Goal: Task Accomplishment & Management: Use online tool/utility

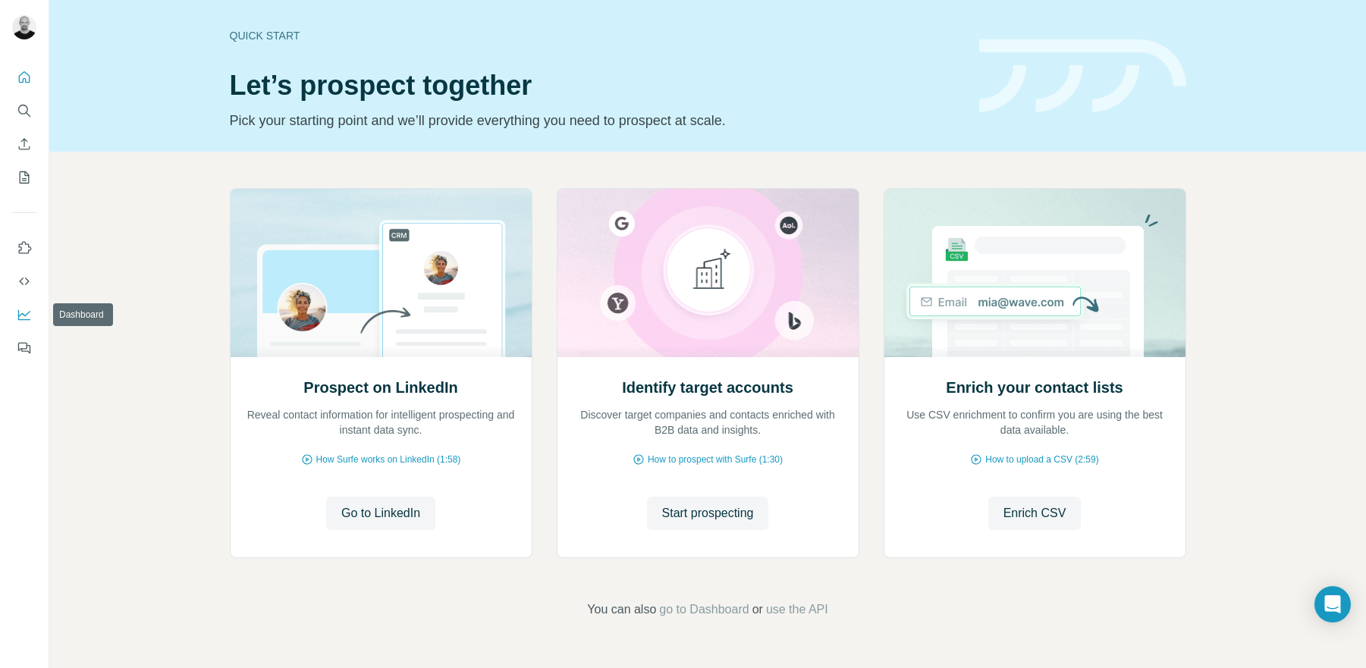
click at [30, 310] on icon "Dashboard" at bounding box center [24, 314] width 15 height 15
click at [23, 75] on icon "Quick start" at bounding box center [24, 77] width 15 height 15
click at [28, 116] on icon "Search" at bounding box center [24, 110] width 15 height 15
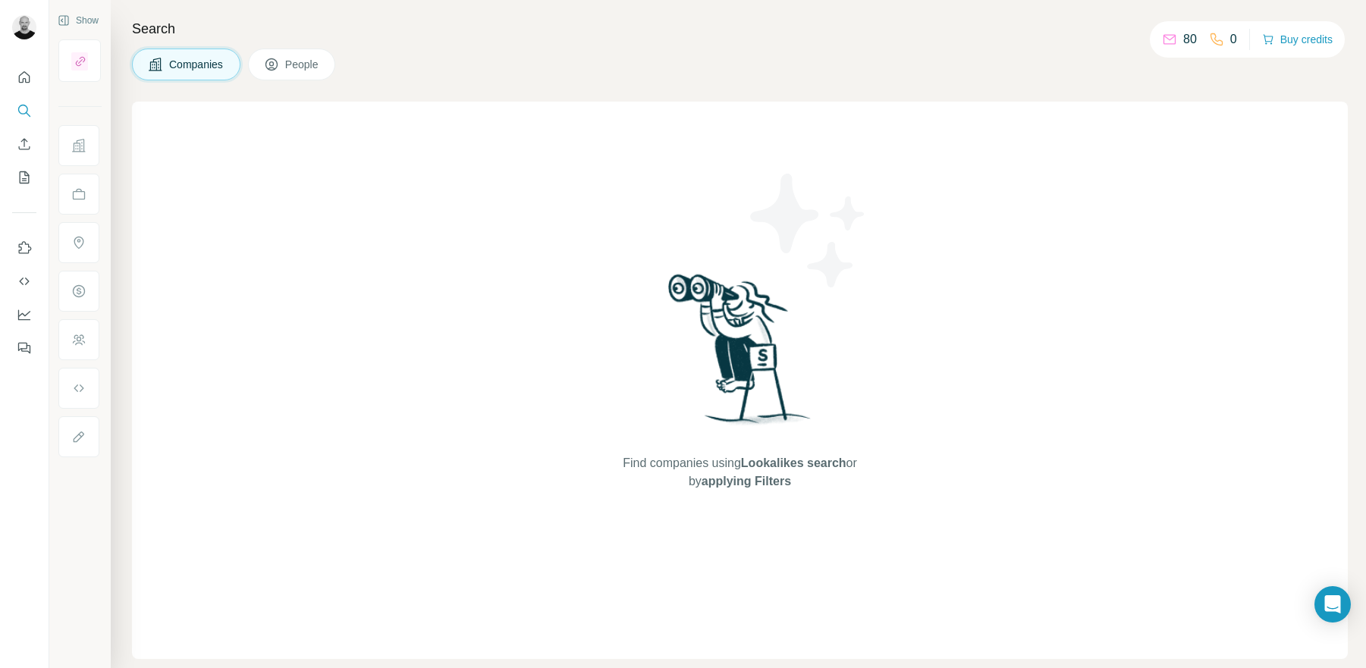
click at [1183, 39] on p "80" at bounding box center [1190, 39] width 14 height 18
drag, startPoint x: 1177, startPoint y: 39, endPoint x: 1137, endPoint y: 39, distance: 40.2
click at [1174, 39] on div "80" at bounding box center [1179, 39] width 35 height 18
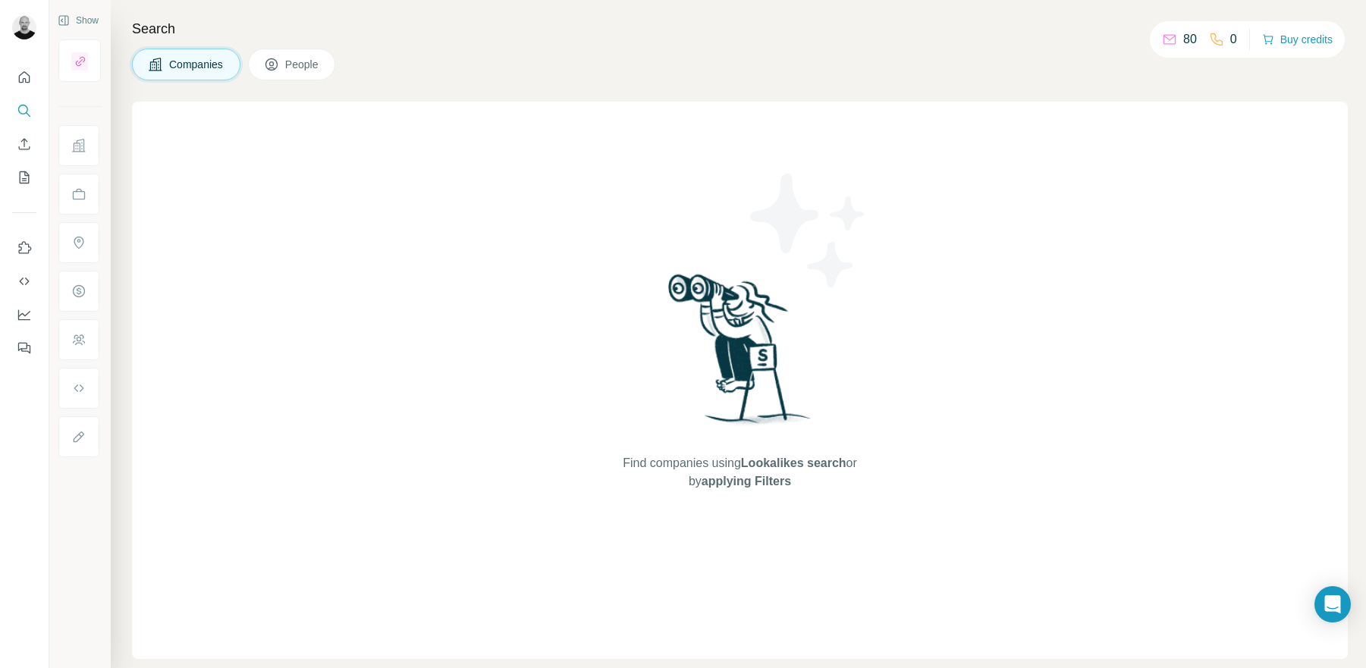
click at [1068, 34] on h4 "Search" at bounding box center [740, 28] width 1216 height 21
click at [1298, 33] on button "Buy credits" at bounding box center [1297, 39] width 71 height 21
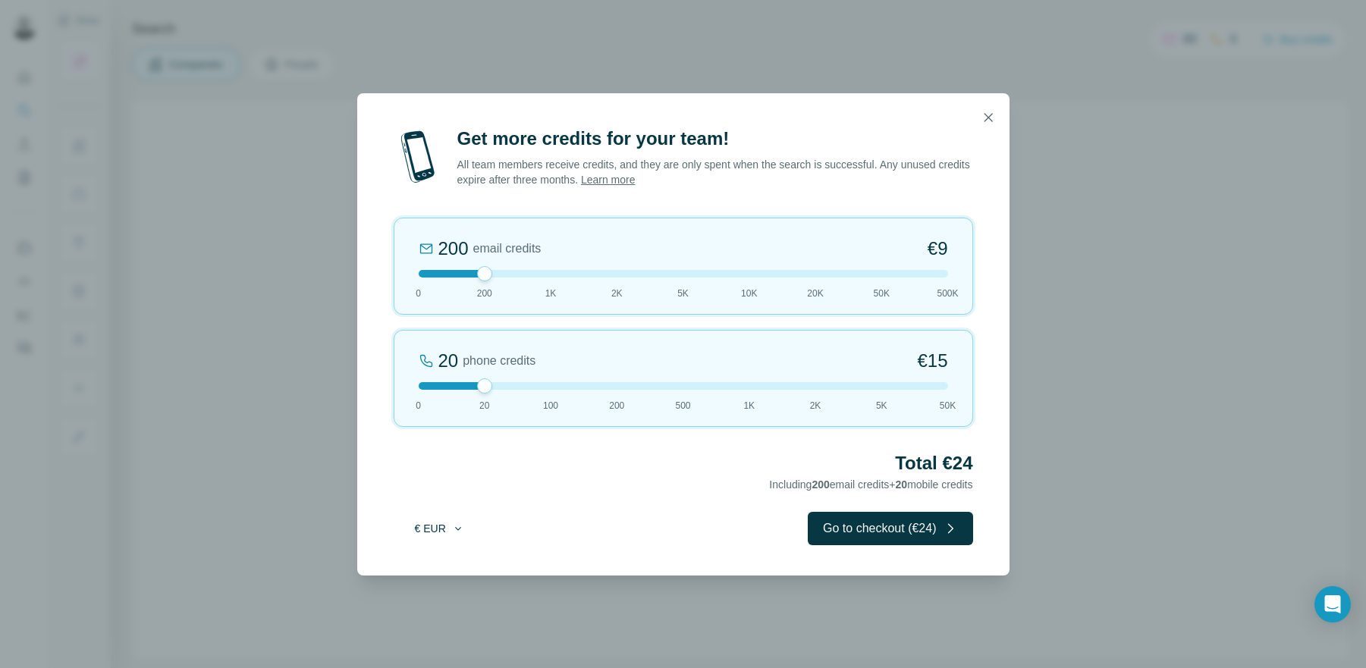
click at [439, 526] on button "€ EUR" at bounding box center [439, 528] width 71 height 27
click at [444, 561] on div "$ USD" at bounding box center [470, 562] width 127 height 15
click at [990, 115] on icon "button" at bounding box center [988, 117] width 8 height 8
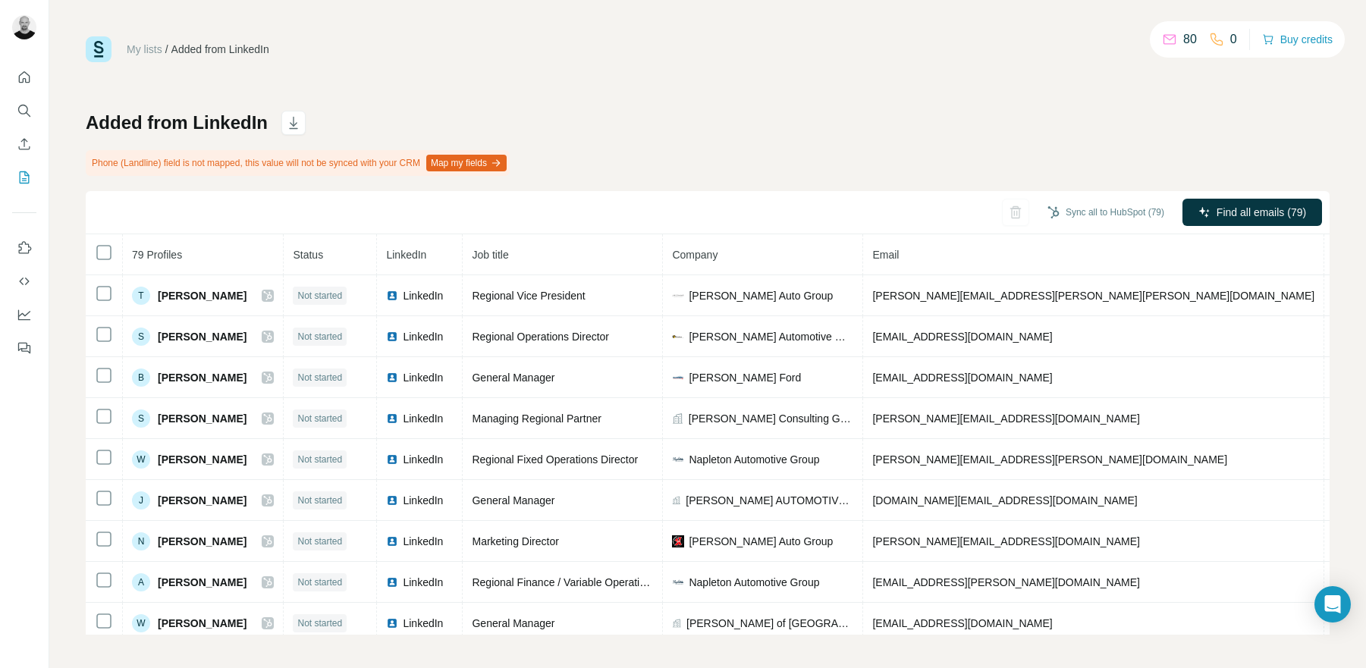
click at [328, 218] on div "Sync all to HubSpot (79) Find all emails (79)" at bounding box center [708, 212] width 1244 height 43
click at [498, 88] on div "My lists / Added from LinkedIn 80 0 Buy credits Added from LinkedIn Phone (Land…" at bounding box center [708, 335] width 1244 height 599
click at [148, 49] on link "My lists" at bounding box center [145, 49] width 36 height 12
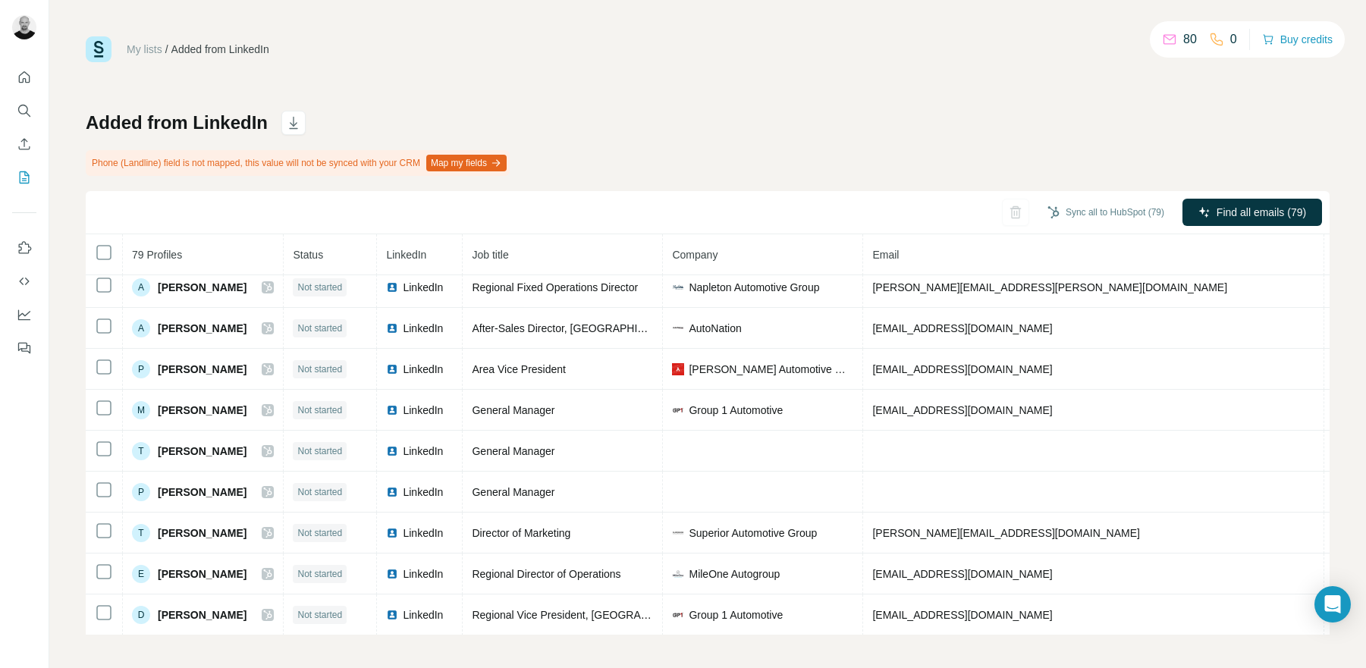
scroll to position [587, 0]
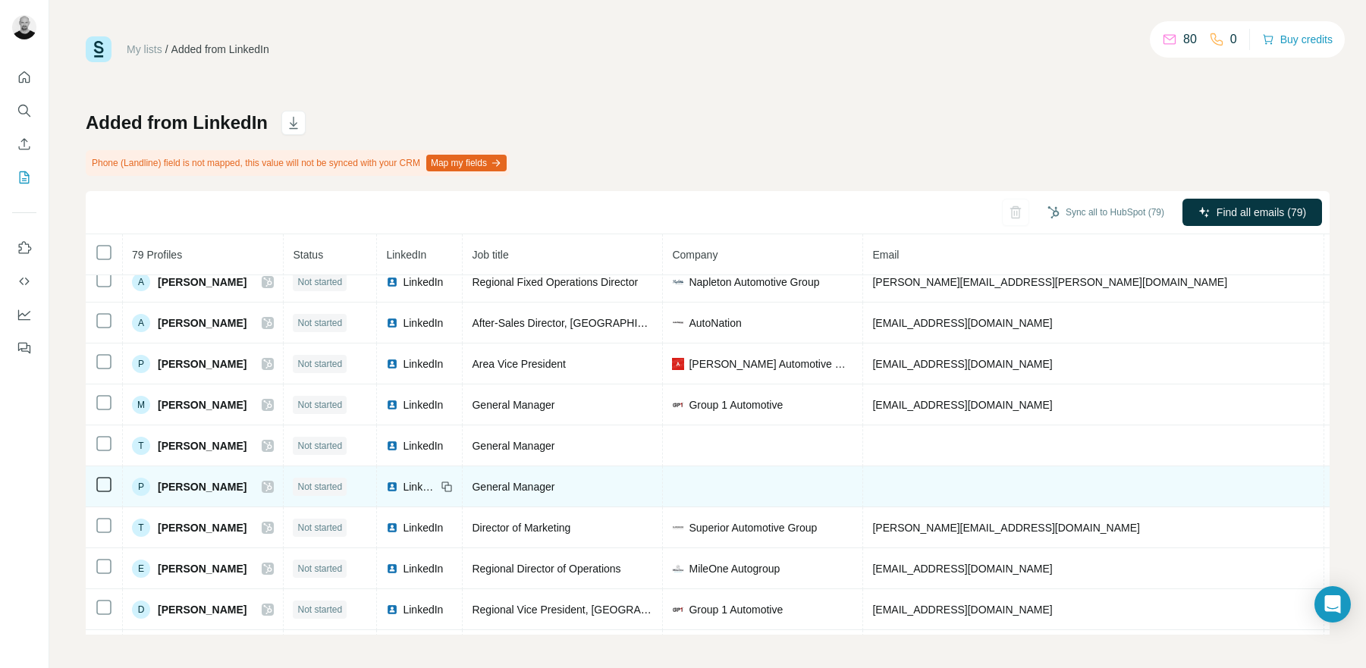
click at [428, 486] on span "LinkedIn" at bounding box center [419, 486] width 33 height 15
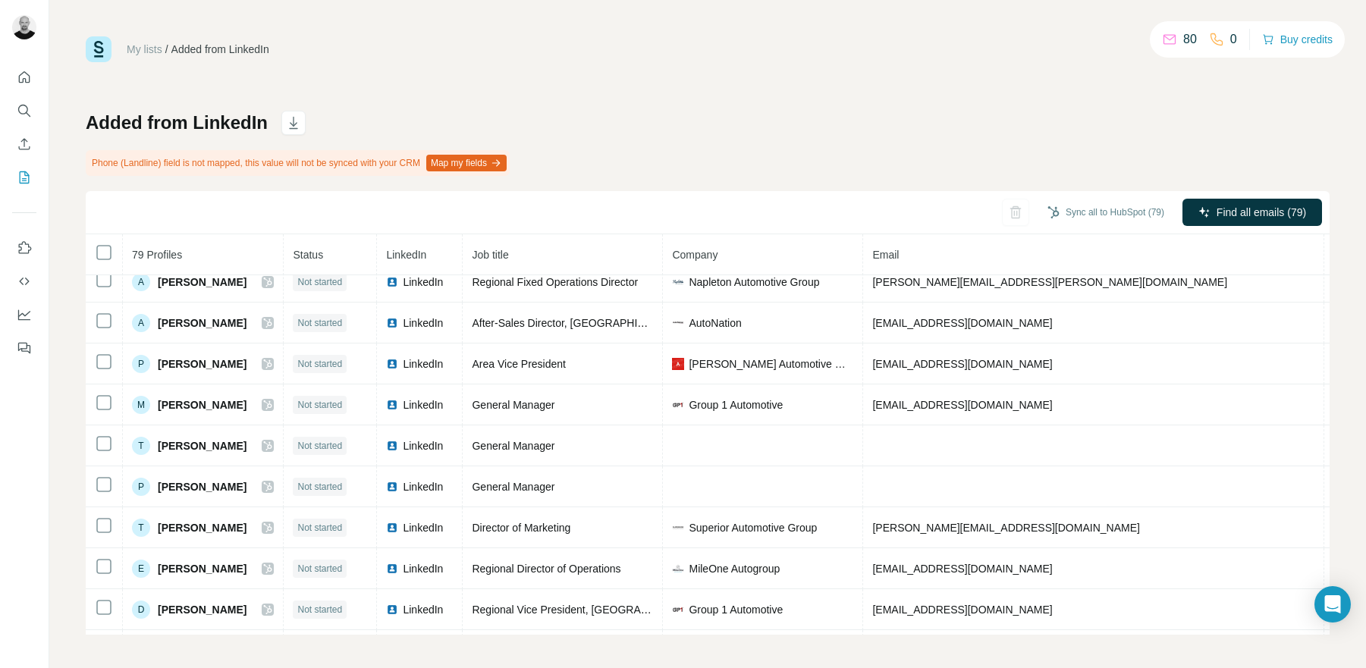
scroll to position [1, 0]
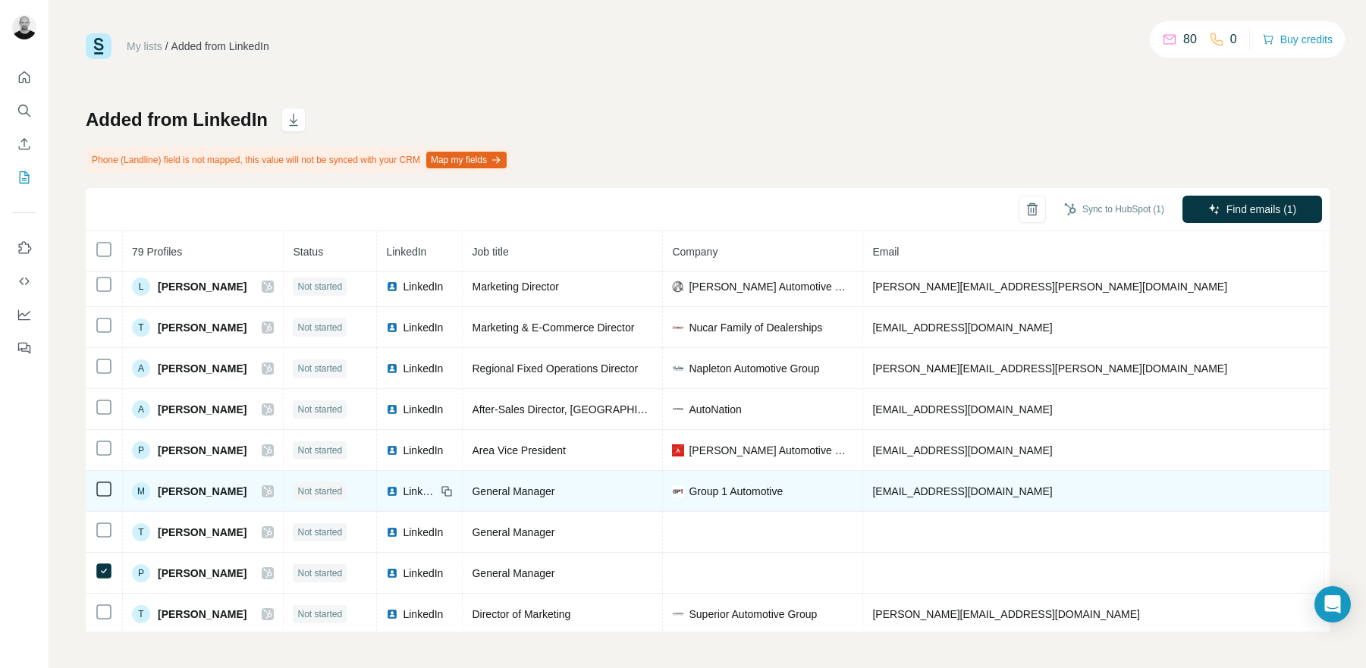
scroll to position [516, 0]
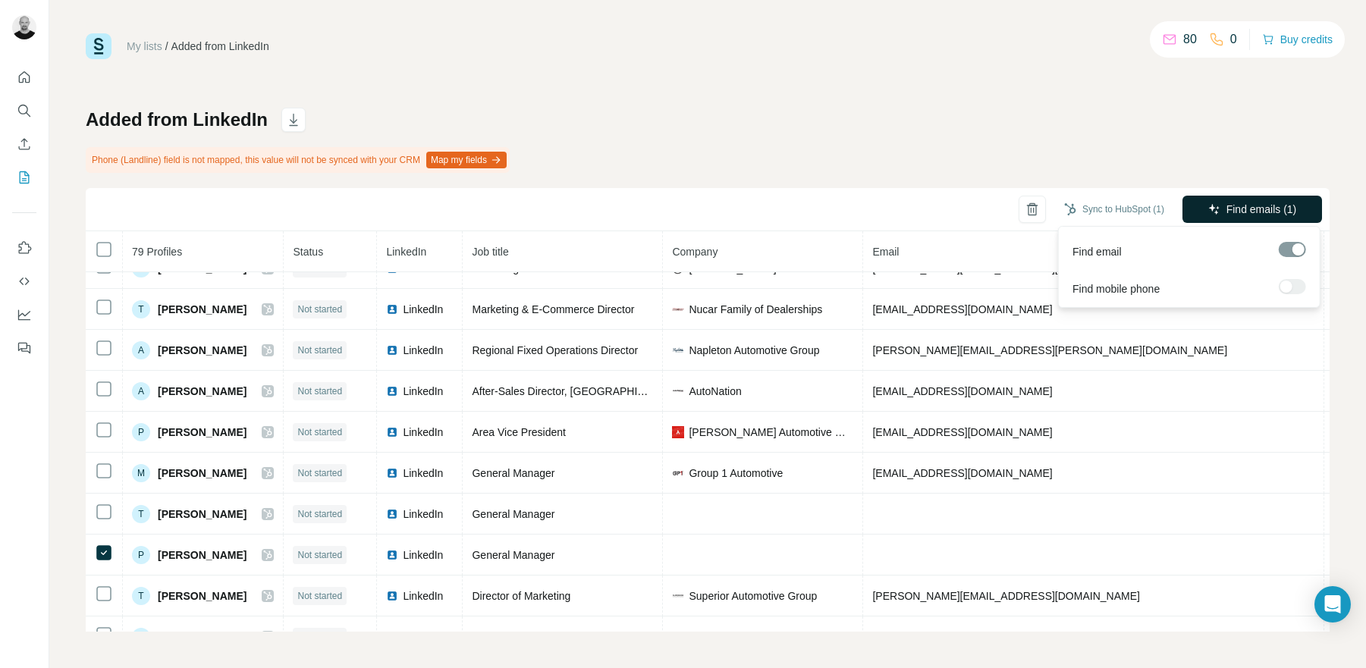
click at [1242, 207] on span "Find emails (1)" at bounding box center [1262, 209] width 71 height 15
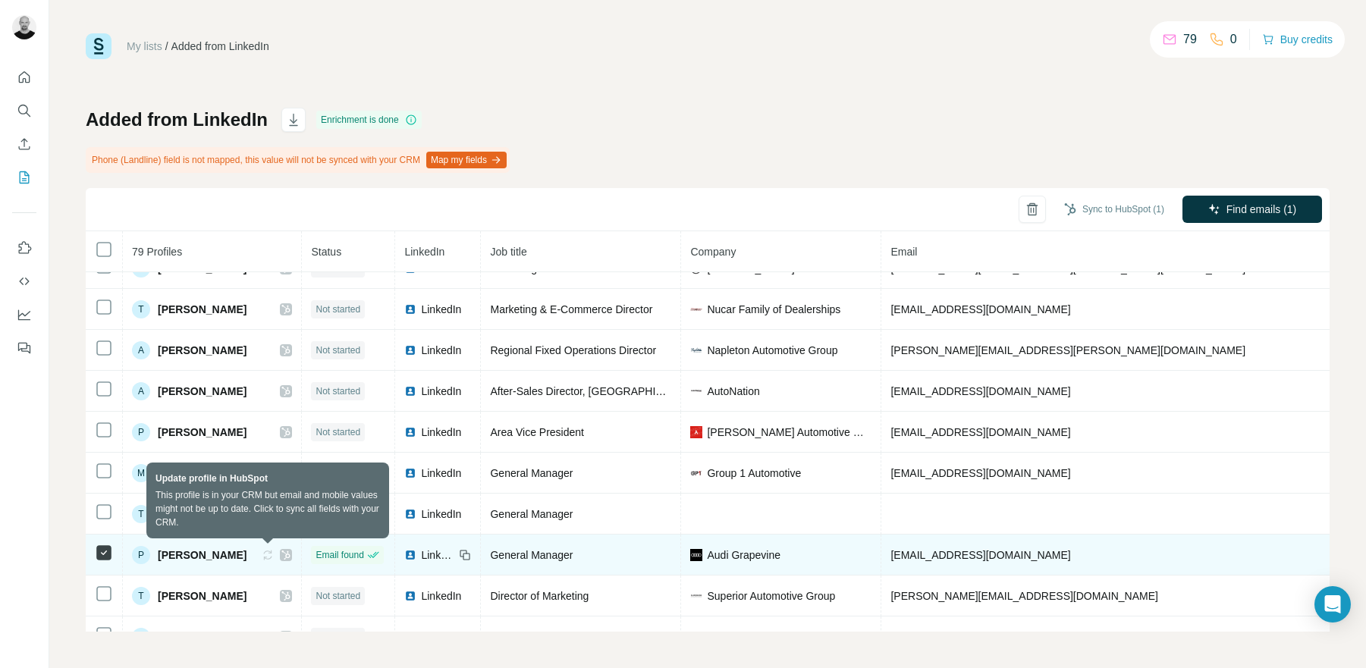
click at [269, 556] on icon at bounding box center [268, 555] width 9 height 9
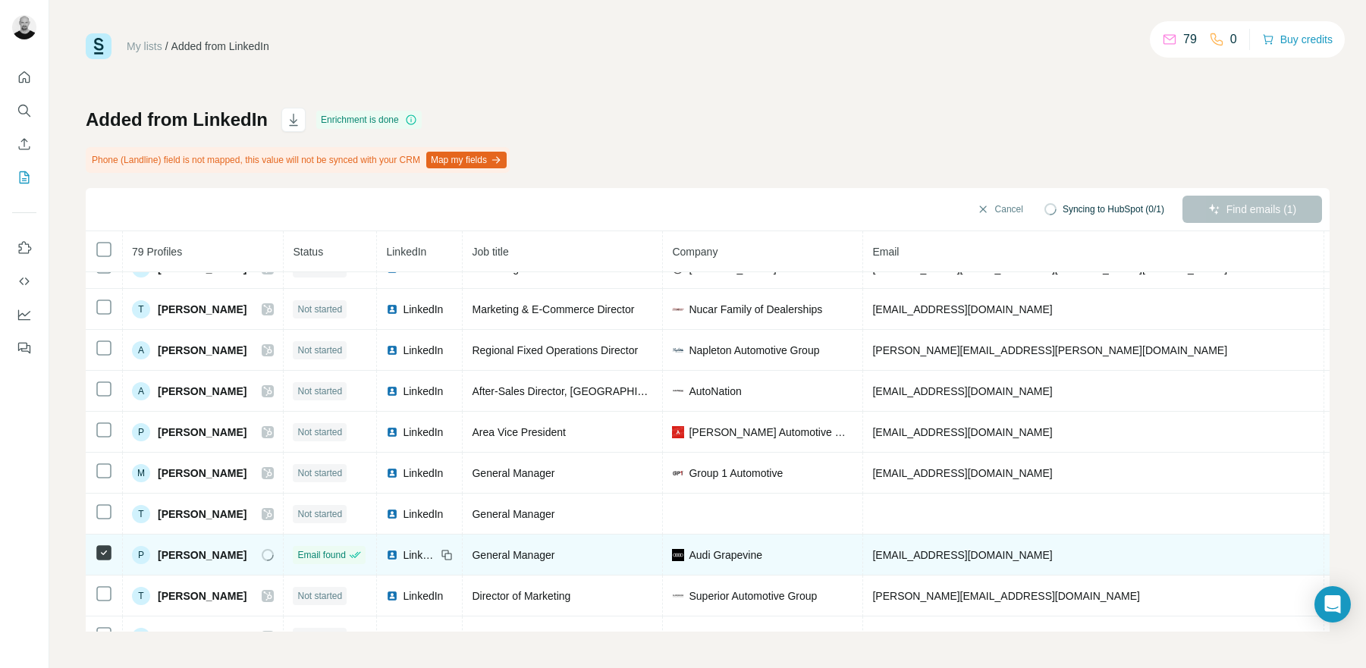
click at [284, 555] on td "P Pedro Palenzuela" at bounding box center [203, 555] width 161 height 41
click at [445, 555] on div "LinkedIn" at bounding box center [419, 555] width 67 height 15
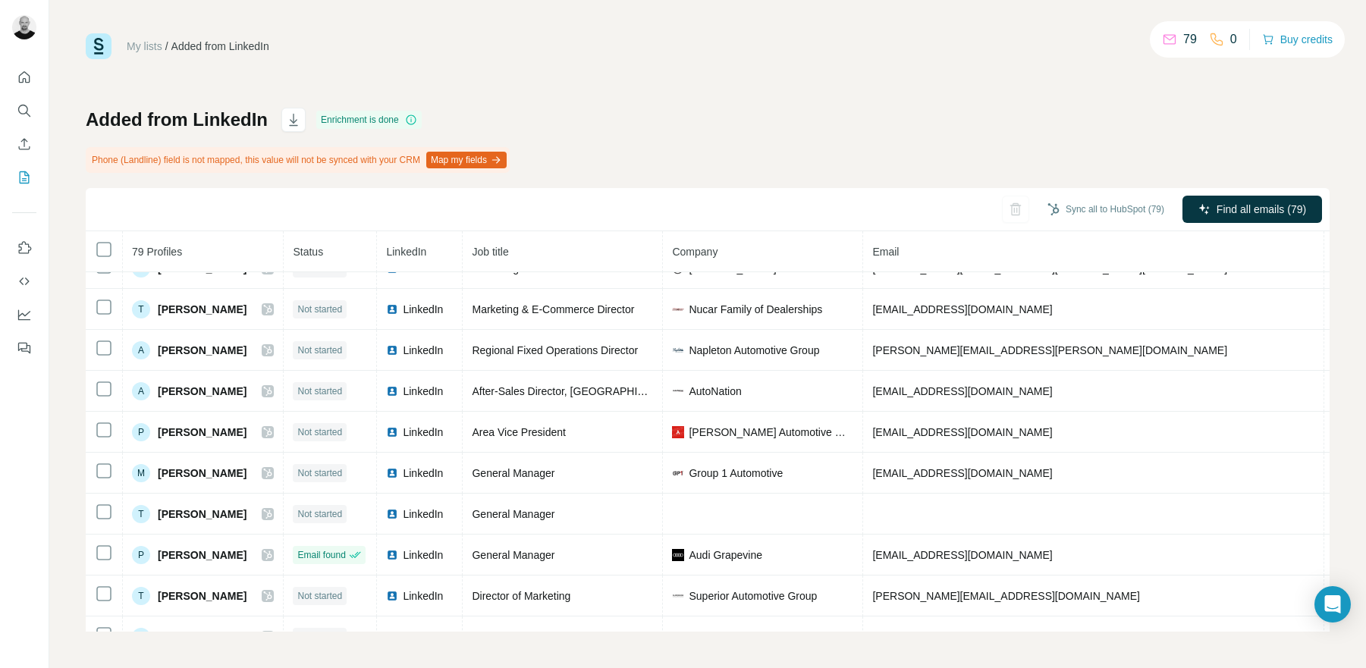
scroll to position [0, 0]
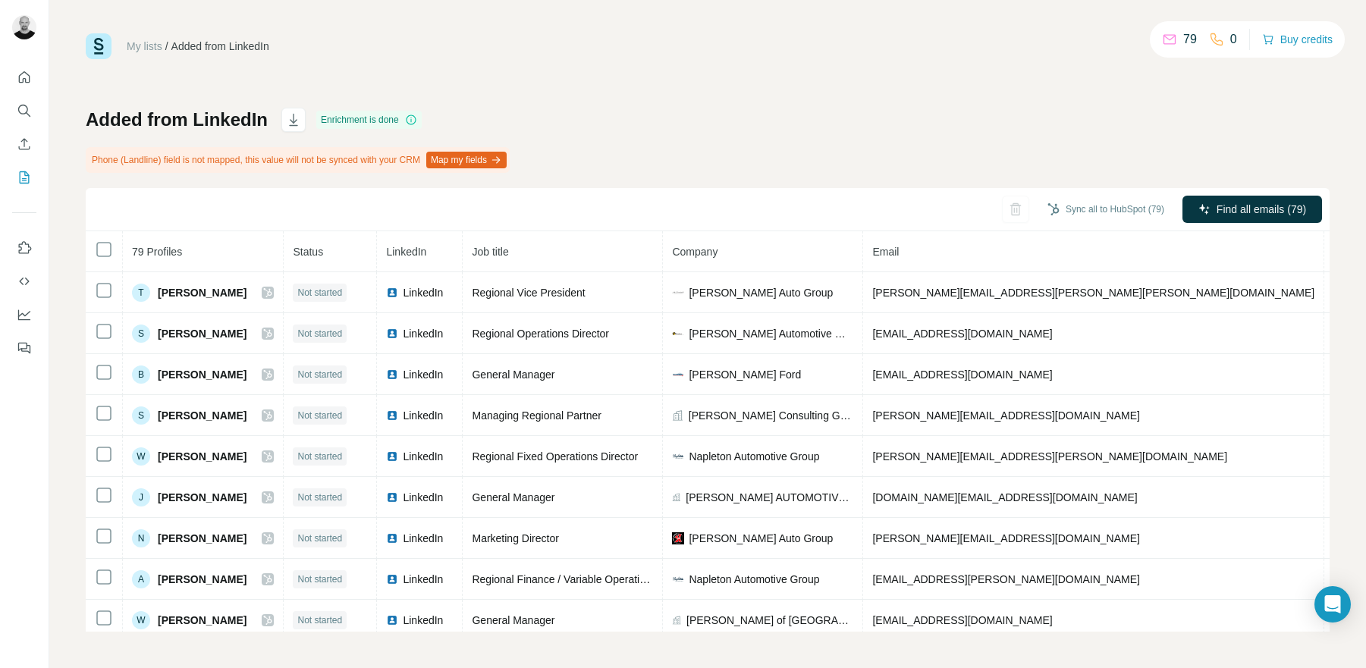
click at [899, 252] on span "Email" at bounding box center [885, 252] width 27 height 12
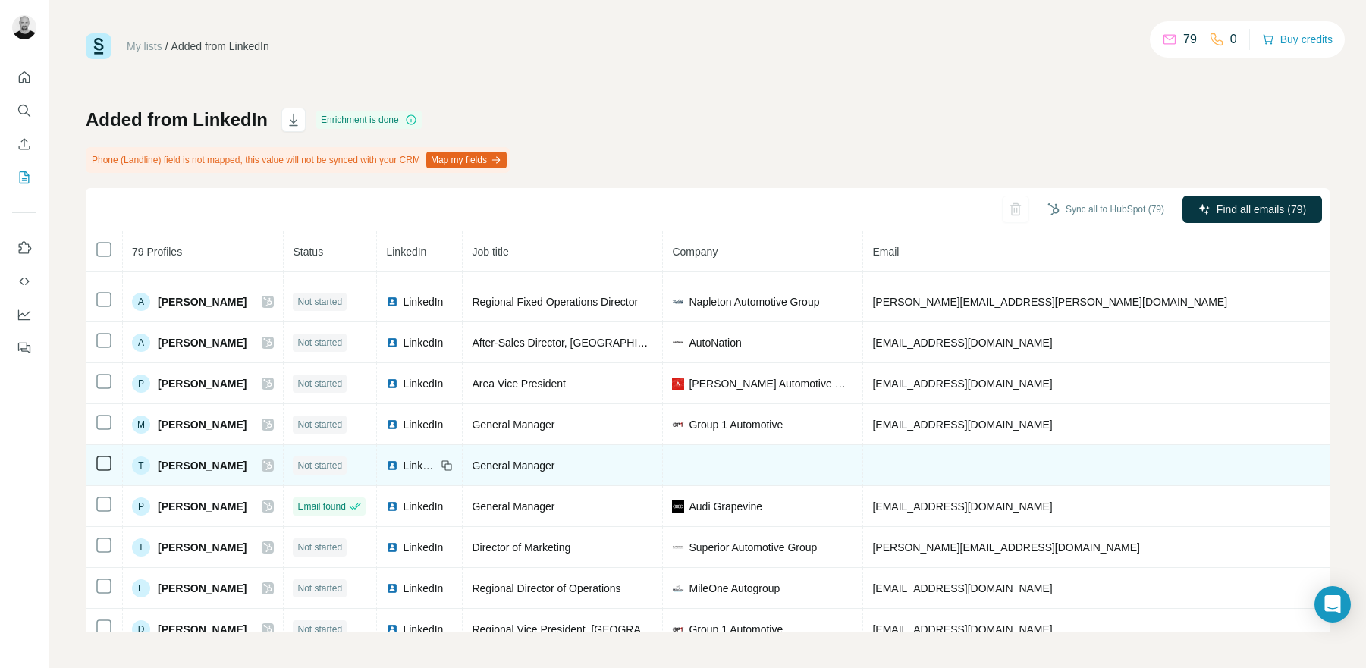
scroll to position [587, 0]
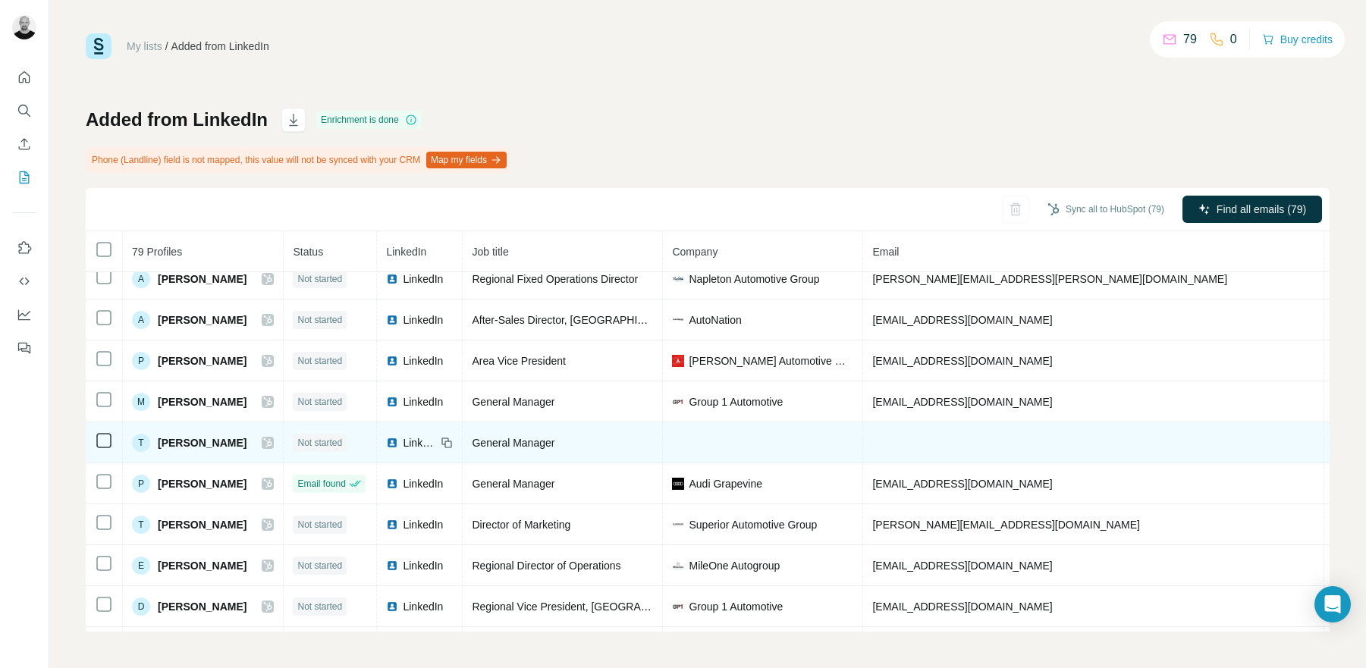
click at [112, 441] on icon at bounding box center [104, 441] width 18 height 18
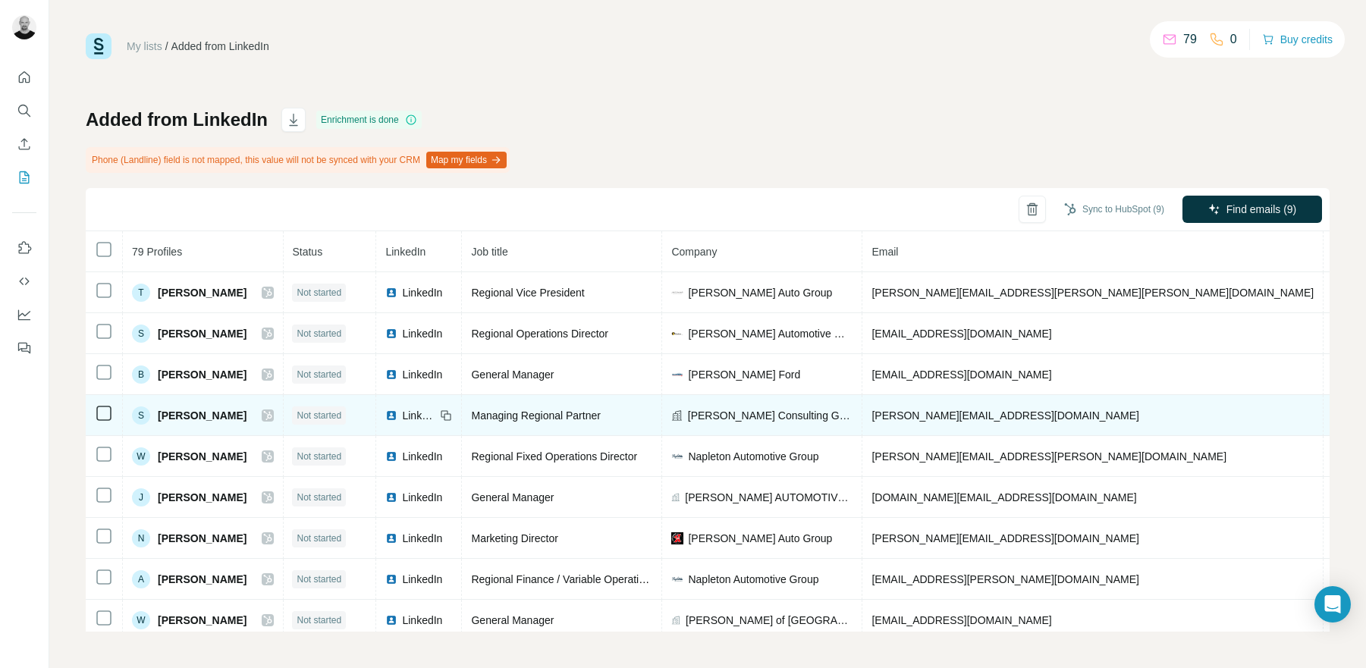
scroll to position [0, 0]
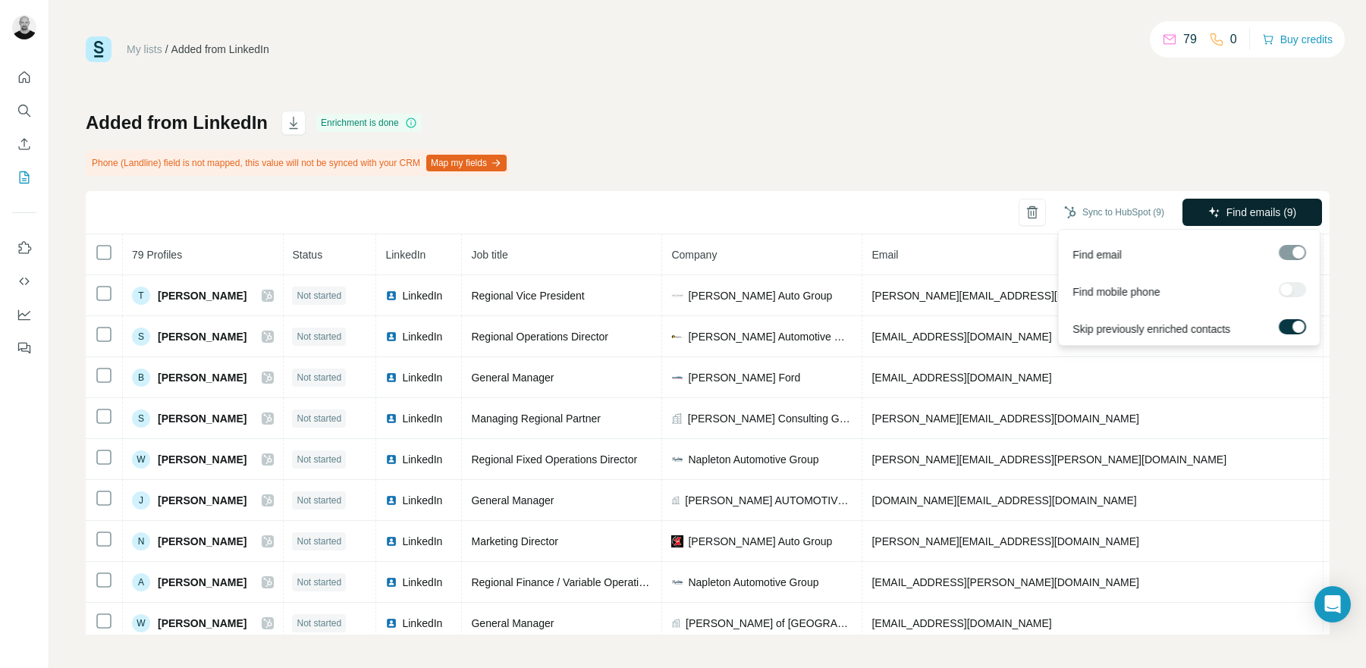
click at [1262, 215] on span "Find emails (9)" at bounding box center [1262, 212] width 71 height 15
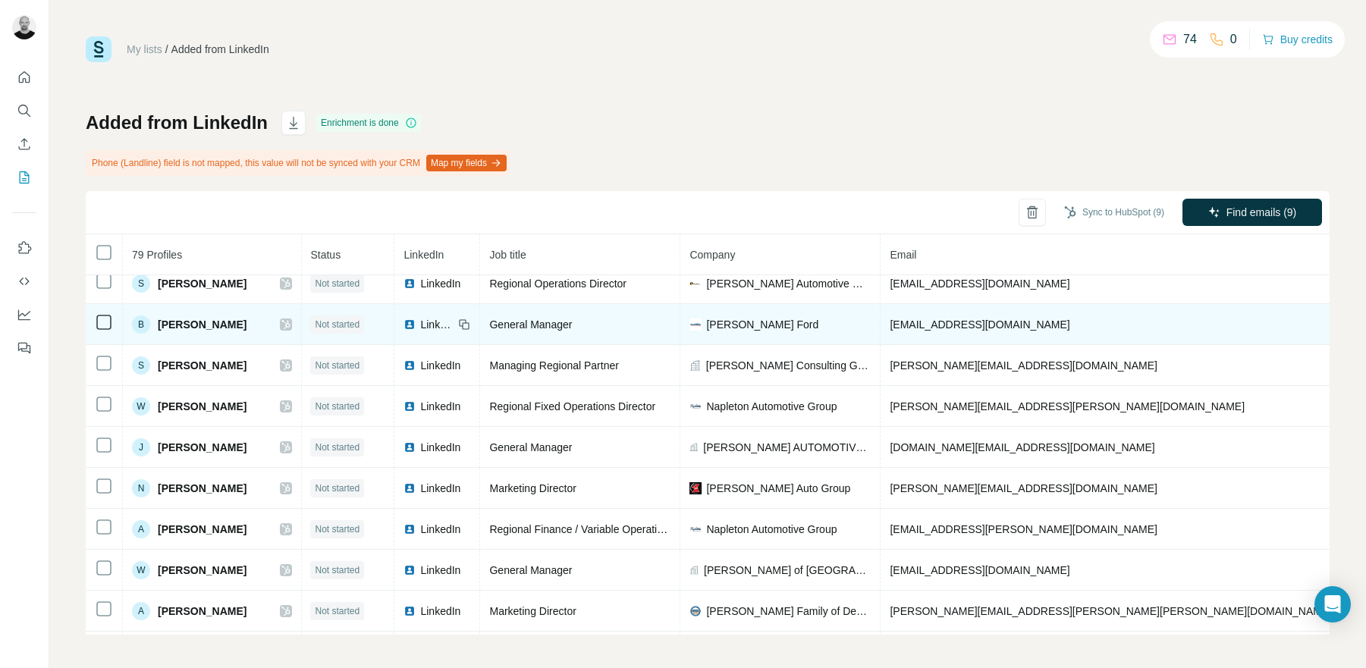
scroll to position [0, 1]
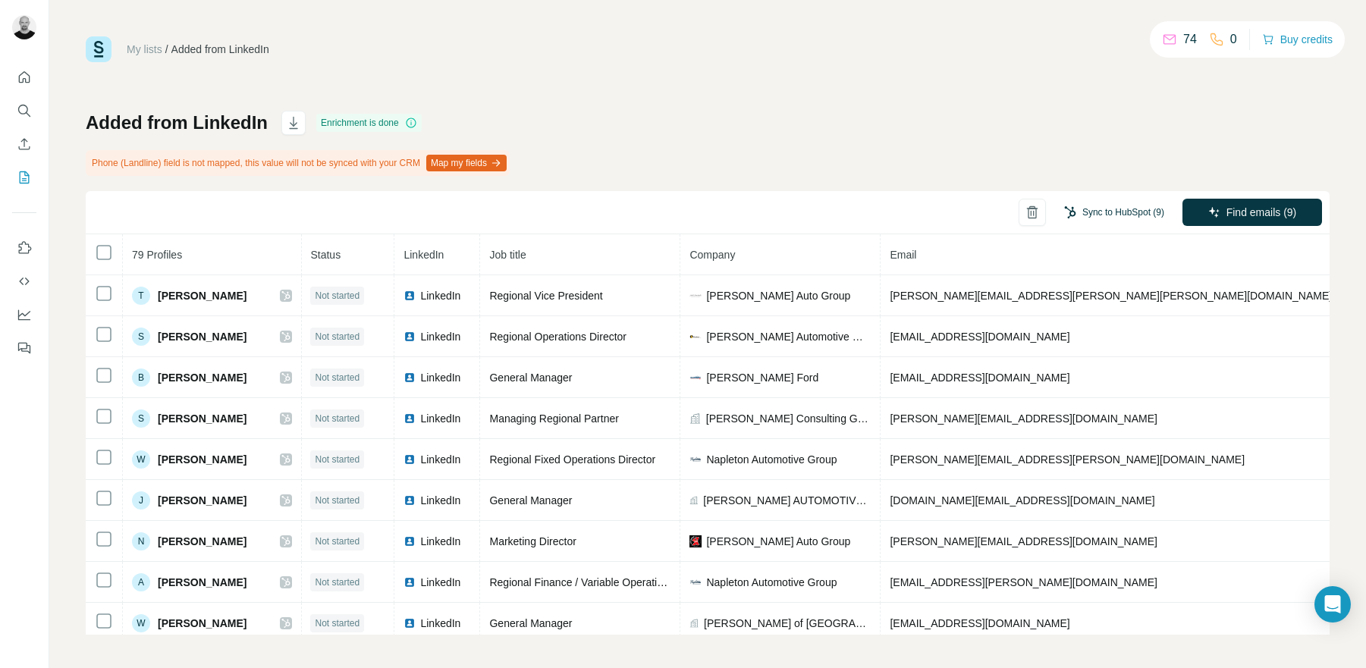
click at [1129, 211] on button "Sync to HubSpot (9)" at bounding box center [1114, 212] width 121 height 23
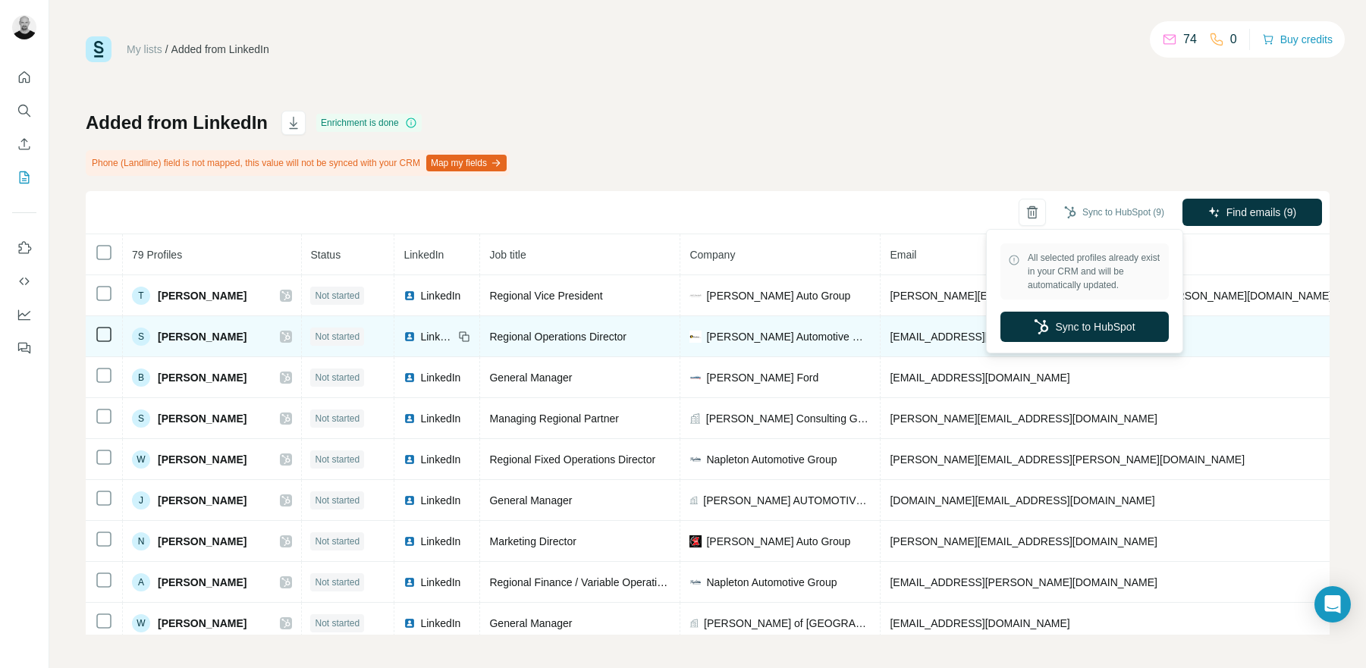
drag, startPoint x: 1065, startPoint y: 337, endPoint x: 1072, endPoint y: 341, distance: 7.8
click at [1065, 337] on button "Sync to HubSpot" at bounding box center [1085, 327] width 168 height 30
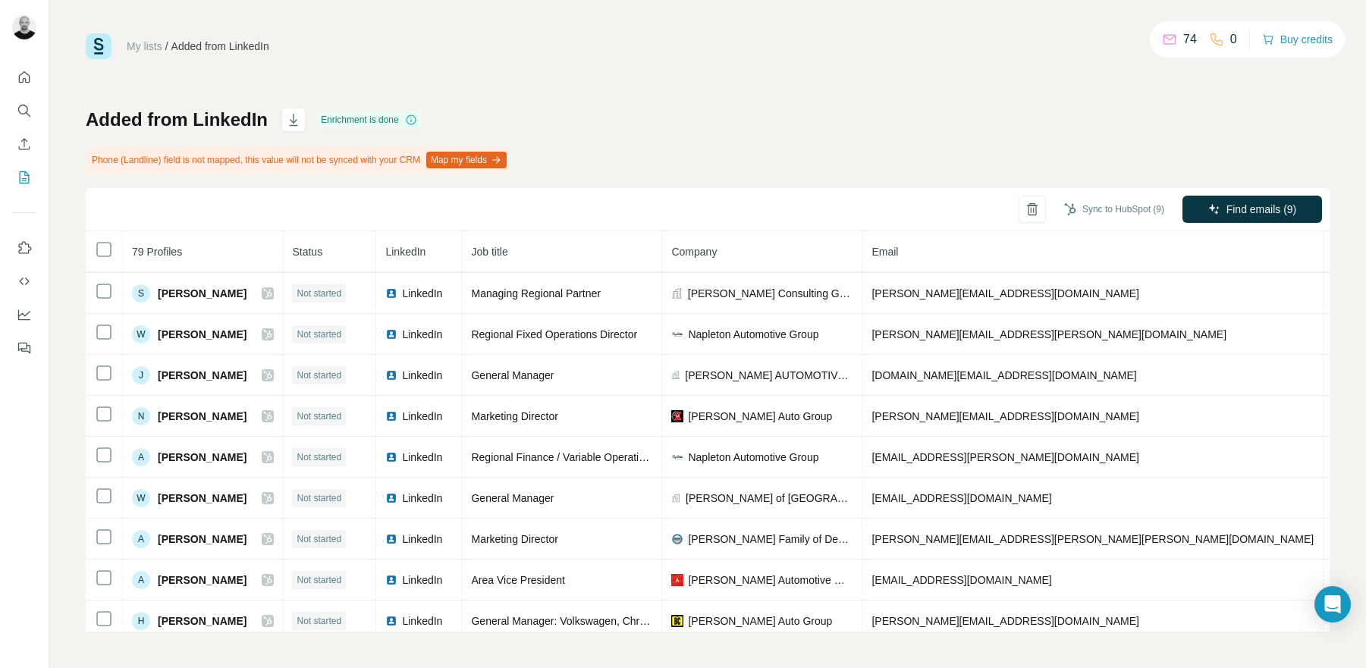
scroll to position [0, 0]
